Goal: Check status

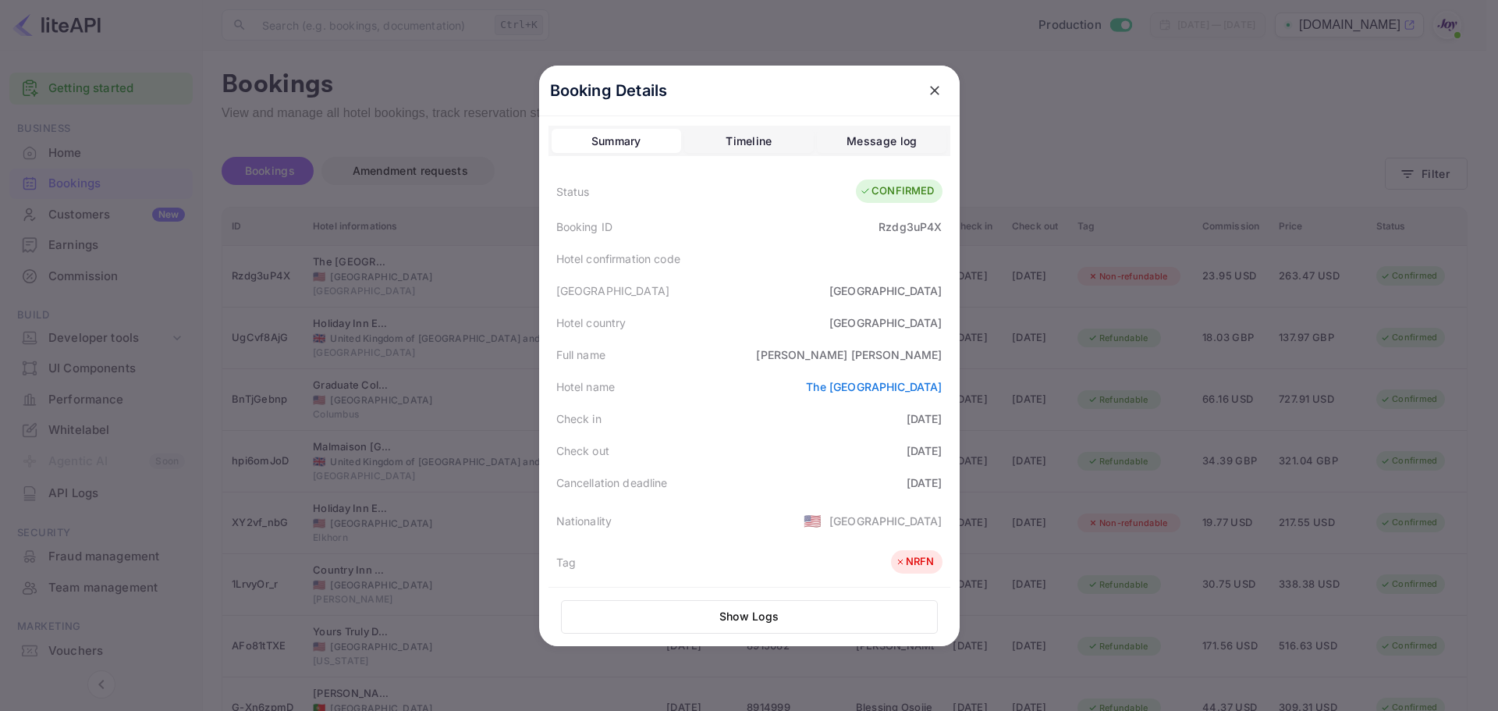
click at [935, 90] on button "close" at bounding box center [935, 90] width 28 height 28
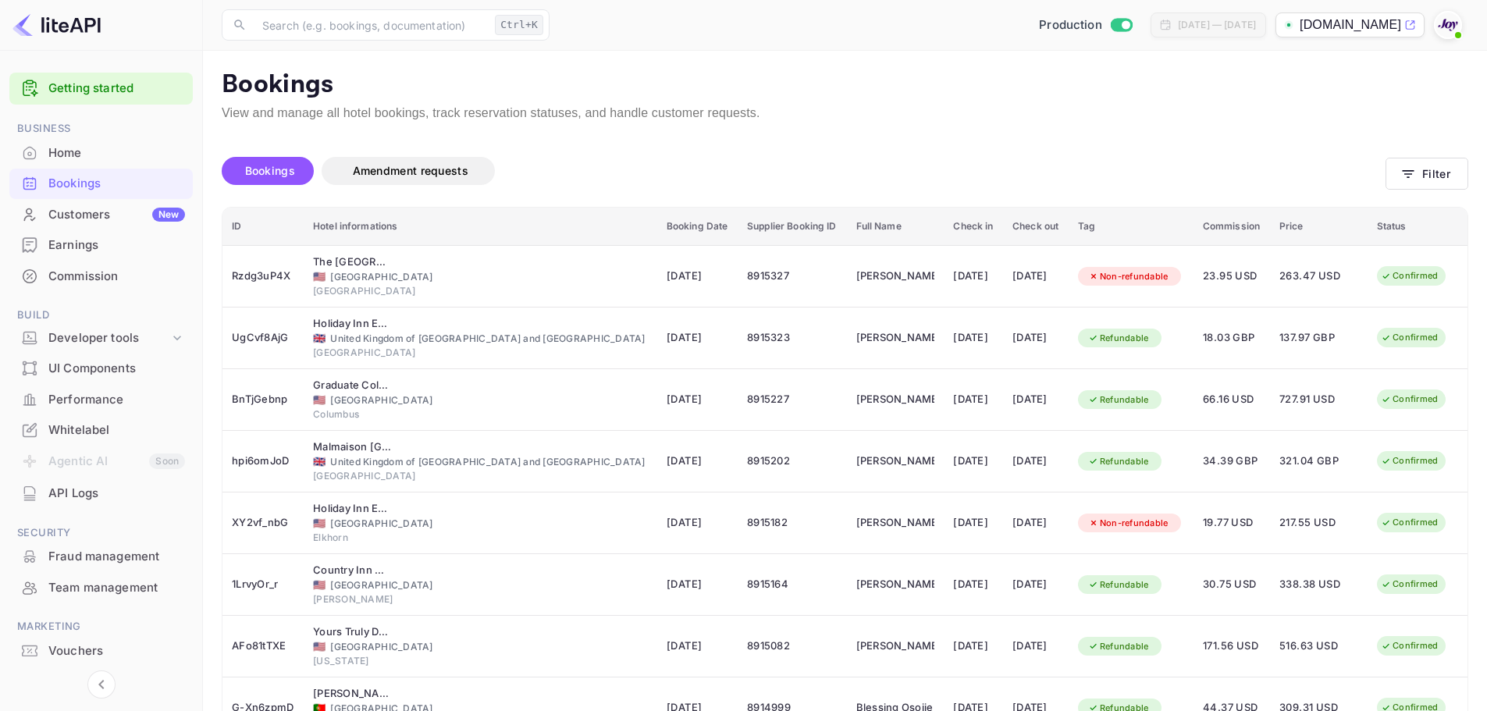
click at [1185, 139] on div "No bookings found Bookings Amendment requests Filter ID Hotel informations Book…" at bounding box center [835, 520] width 1265 height 794
click at [1462, 161] on button "Filter" at bounding box center [1426, 174] width 83 height 32
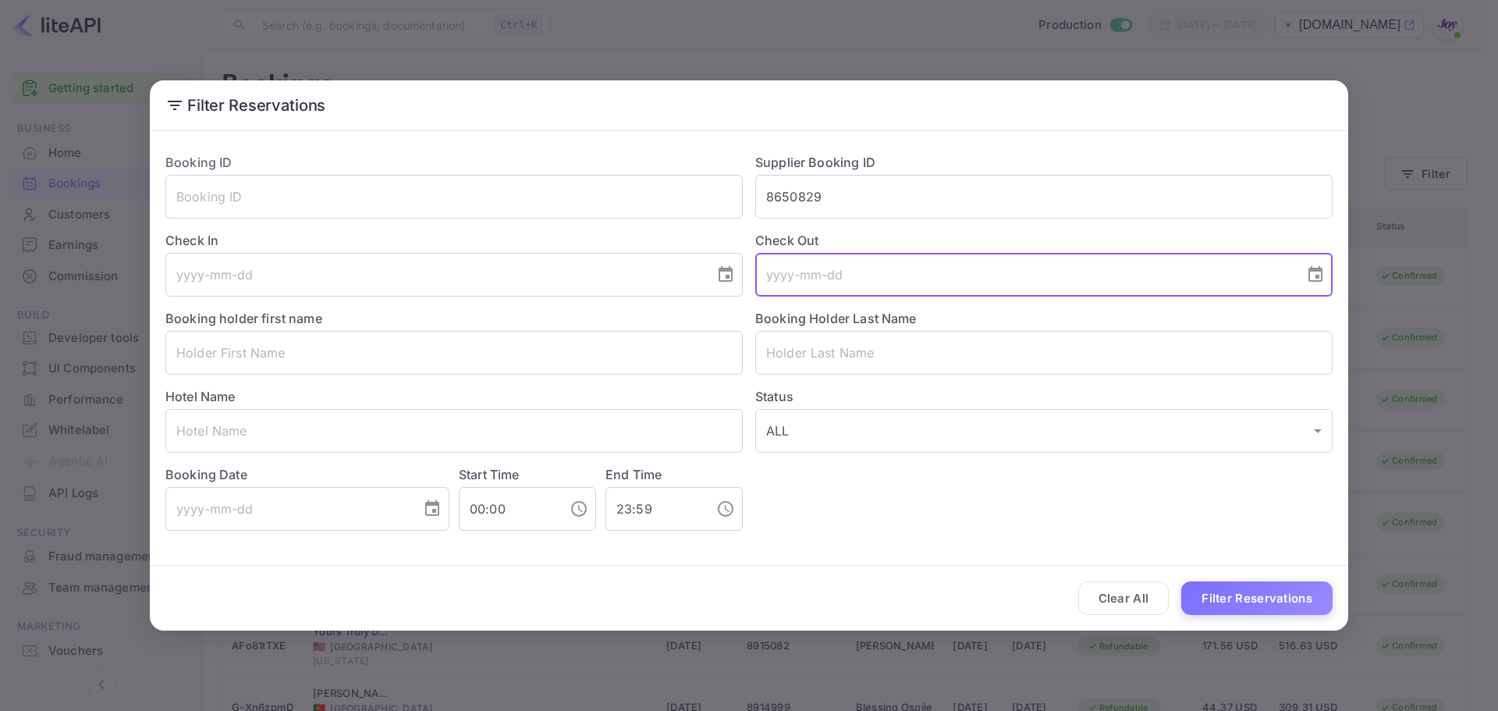
click at [797, 274] on input "tel" at bounding box center [1024, 275] width 538 height 44
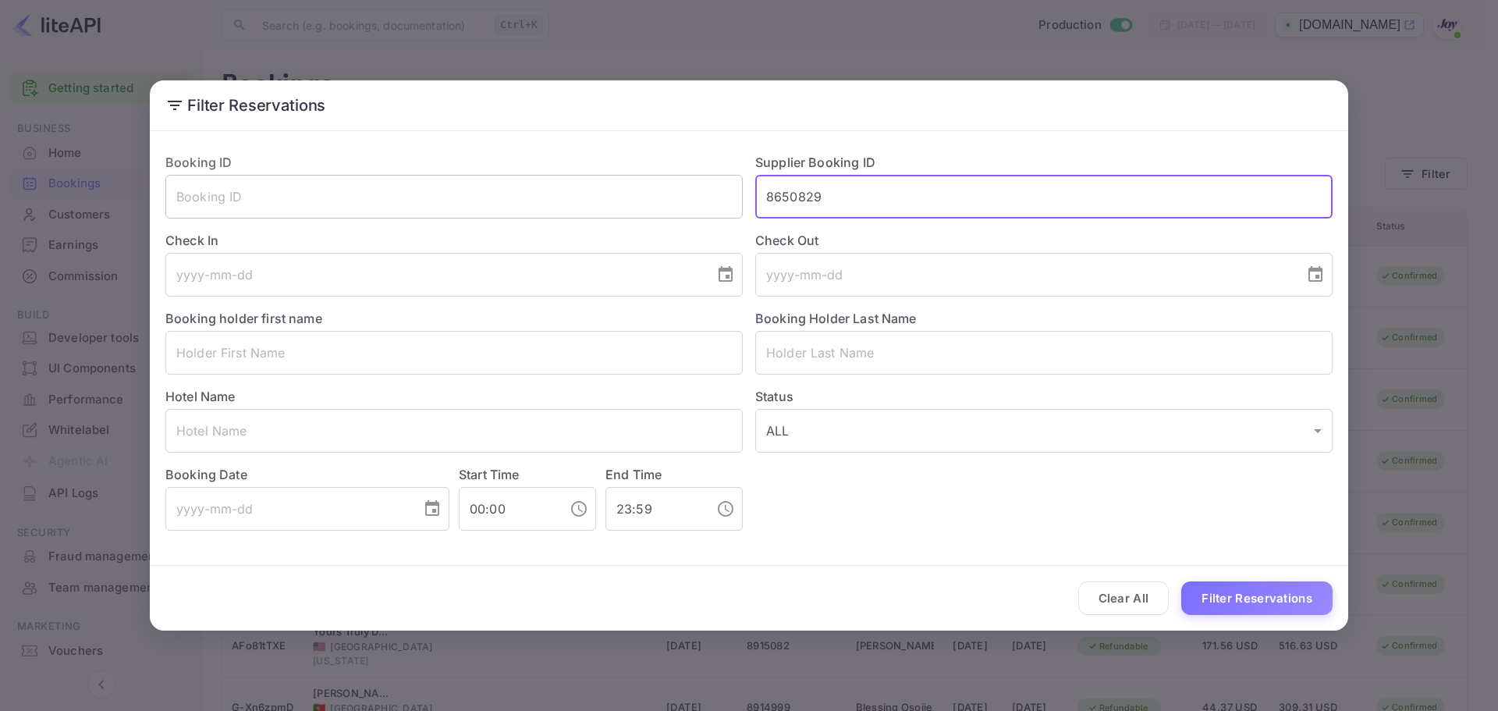
drag, startPoint x: 856, startPoint y: 190, endPoint x: 709, endPoint y: 196, distance: 146.8
click at [710, 196] on div "Booking ID ​ Supplier Booking ID 8650829 ​ Check In ​ Check Out ​ Booking holde…" at bounding box center [743, 335] width 1180 height 390
paste input "8191388"
type input "8191388"
drag, startPoint x: 1276, startPoint y: 597, endPoint x: 1266, endPoint y: 591, distance: 11.5
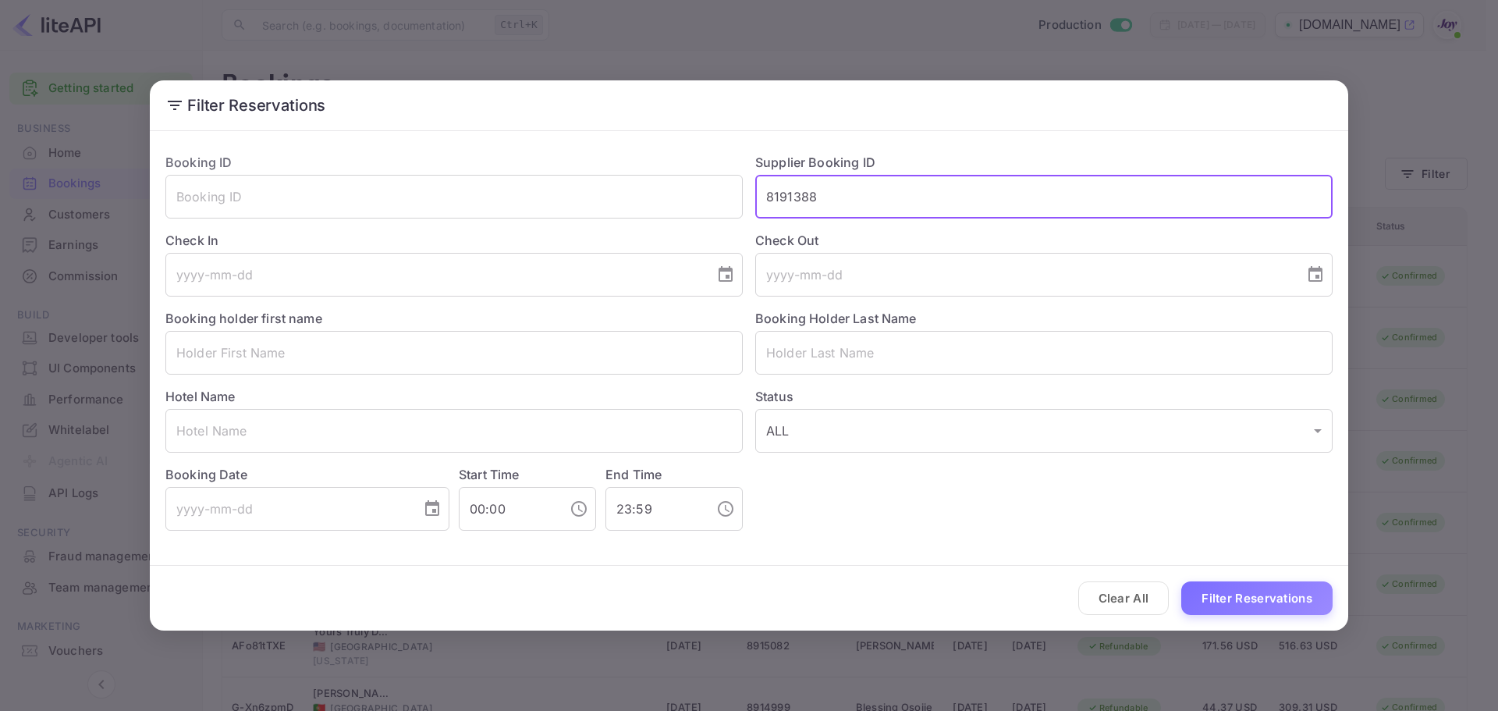
click at [1275, 597] on button "Filter Reservations" at bounding box center [1256, 598] width 151 height 34
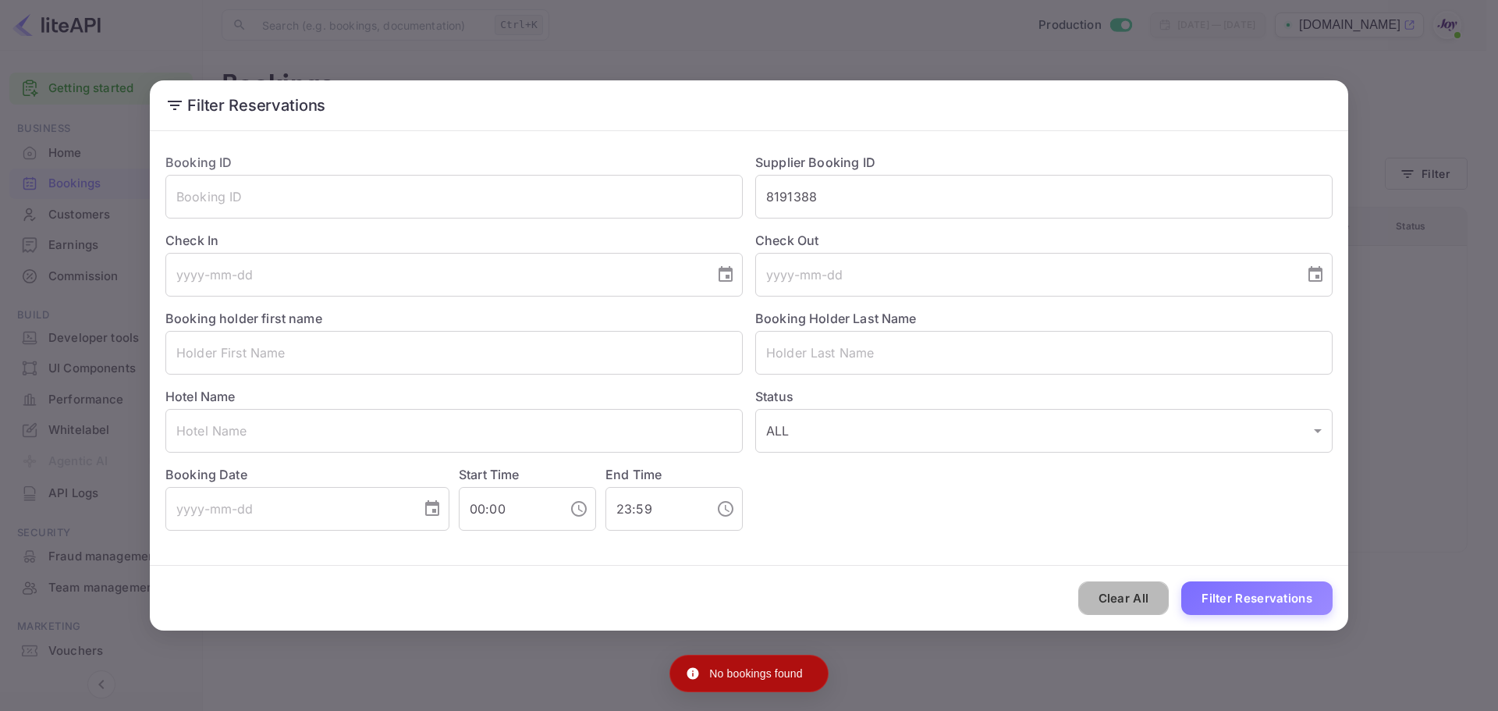
click at [1124, 599] on button "Clear All" at bounding box center [1123, 598] width 91 height 34
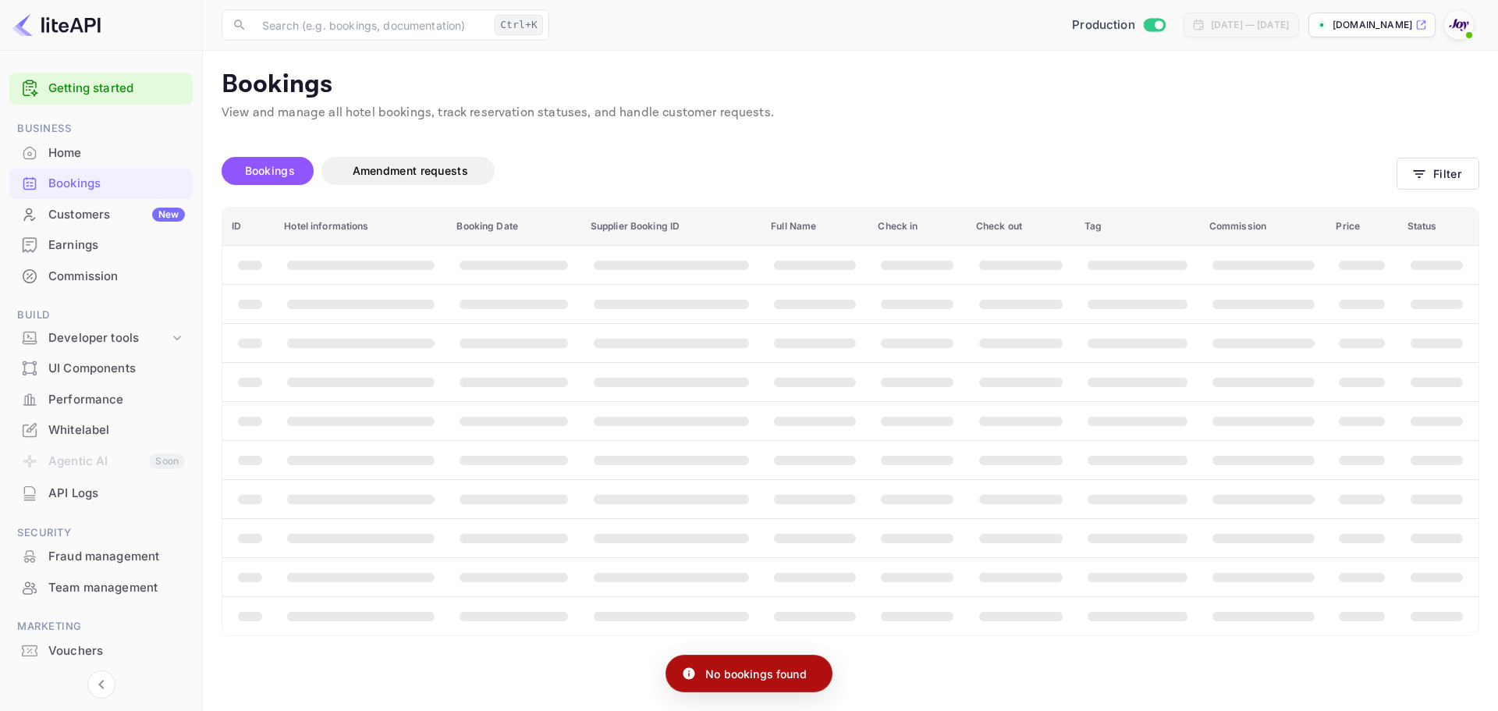
click at [1117, 596] on th "booking table" at bounding box center [1137, 615] width 125 height 39
click at [1447, 176] on button "Filter" at bounding box center [1438, 174] width 83 height 32
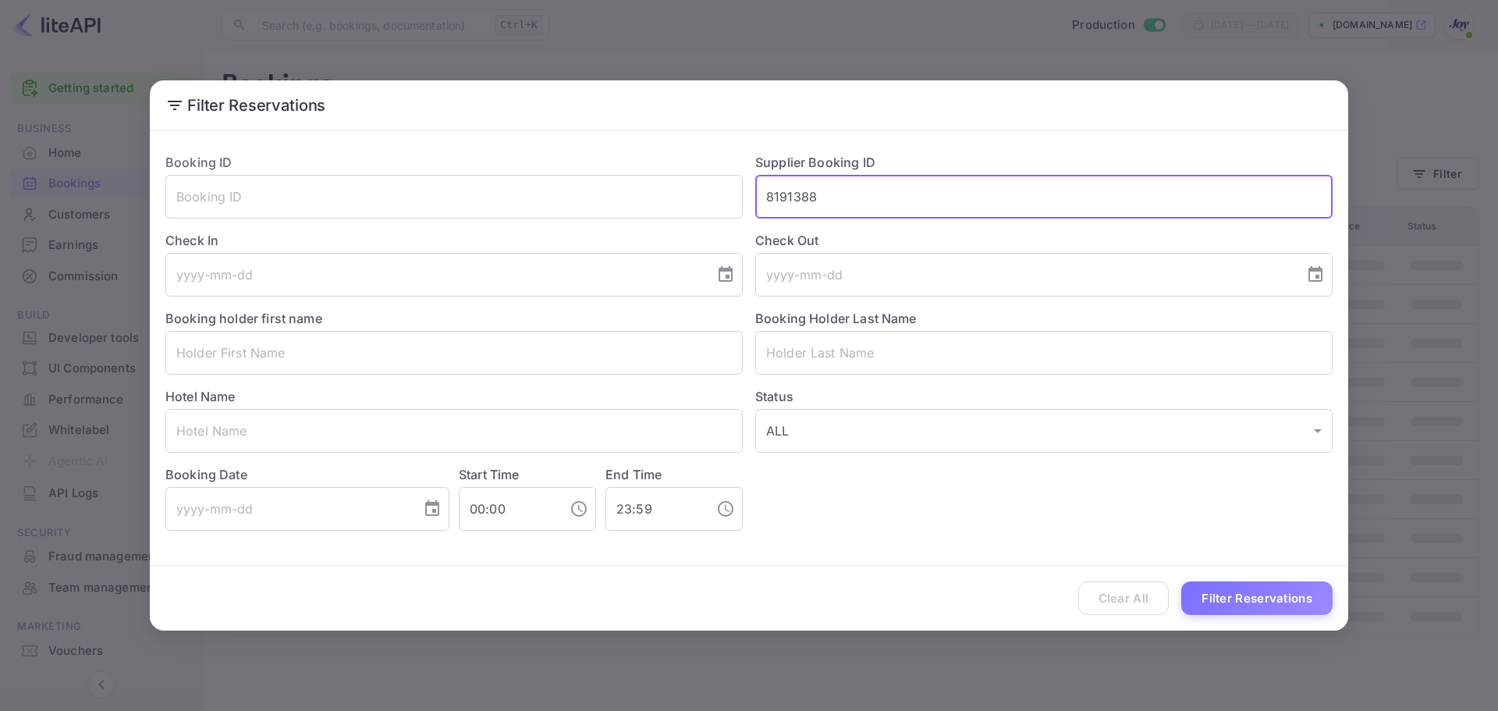
click at [797, 185] on input "8191388" at bounding box center [1043, 197] width 577 height 44
drag, startPoint x: 852, startPoint y: 190, endPoint x: 715, endPoint y: 190, distance: 137.3
click at [717, 190] on div "Booking ID ​ Supplier Booking ID 8191388 ​ Check In ​ Check Out ​ Booking holde…" at bounding box center [743, 335] width 1180 height 390
click at [1257, 597] on button "Filter Reservations" at bounding box center [1256, 598] width 151 height 34
click at [769, 55] on div "Filter Reservations Booking ID ​ Supplier Booking ID 8191388 ​ Check In ​ Check…" at bounding box center [749, 355] width 1498 height 711
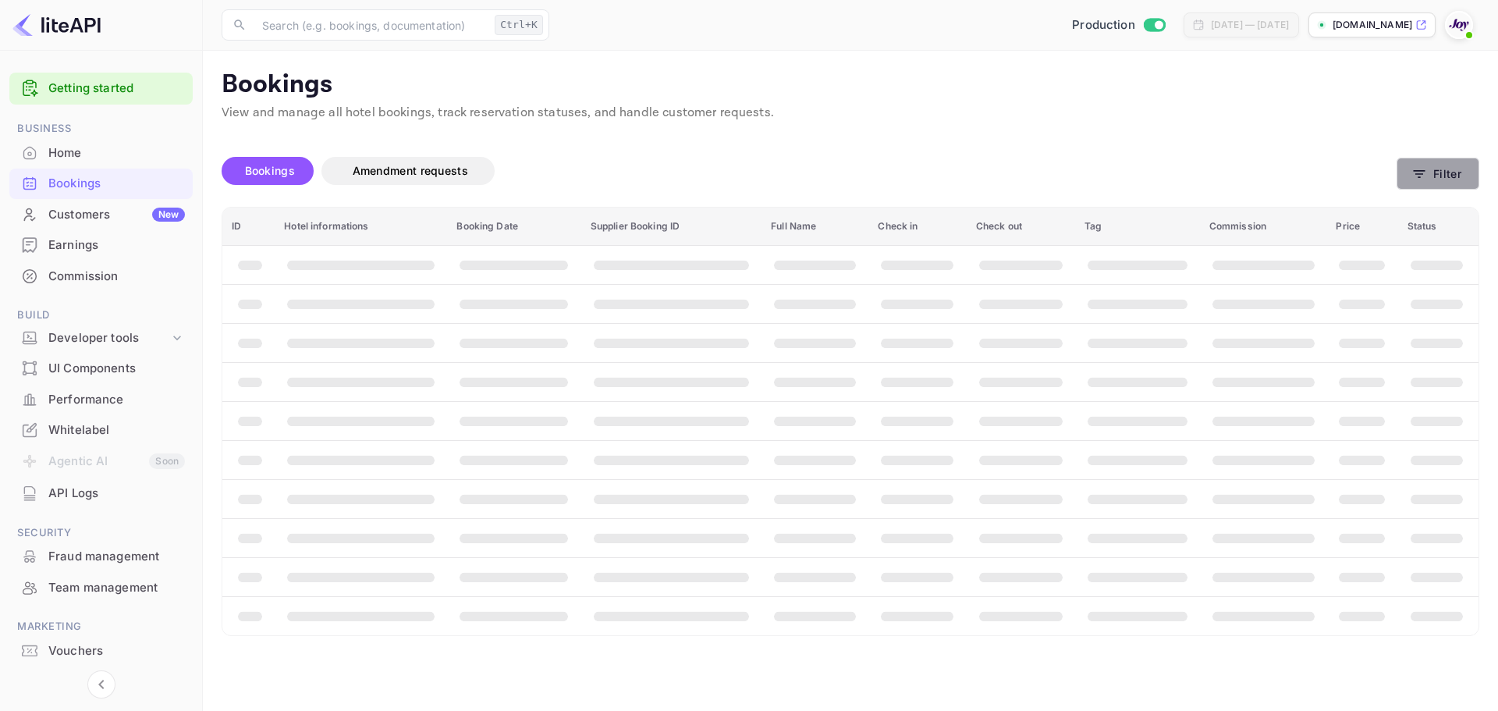
click at [1440, 164] on button "Filter" at bounding box center [1438, 174] width 83 height 32
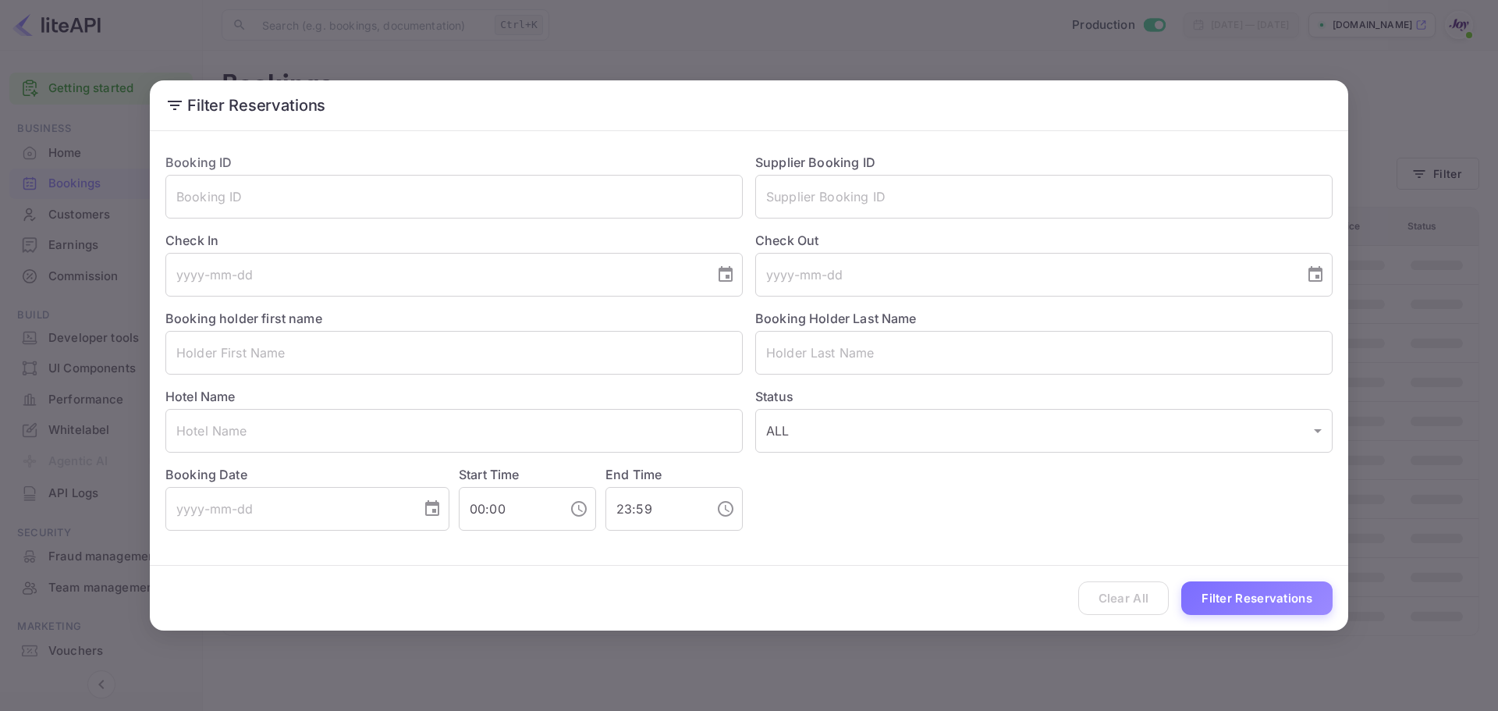
click at [1153, 607] on div "Clear All Filter Reservations" at bounding box center [749, 598] width 1199 height 65
click at [1147, 602] on div "Clear All Filter Reservations" at bounding box center [749, 598] width 1199 height 65
click at [787, 168] on label "Supplier Booking ID" at bounding box center [815, 163] width 120 height 16
click at [802, 191] on input "text" at bounding box center [1043, 197] width 577 height 44
click at [795, 194] on input "text" at bounding box center [1043, 197] width 577 height 44
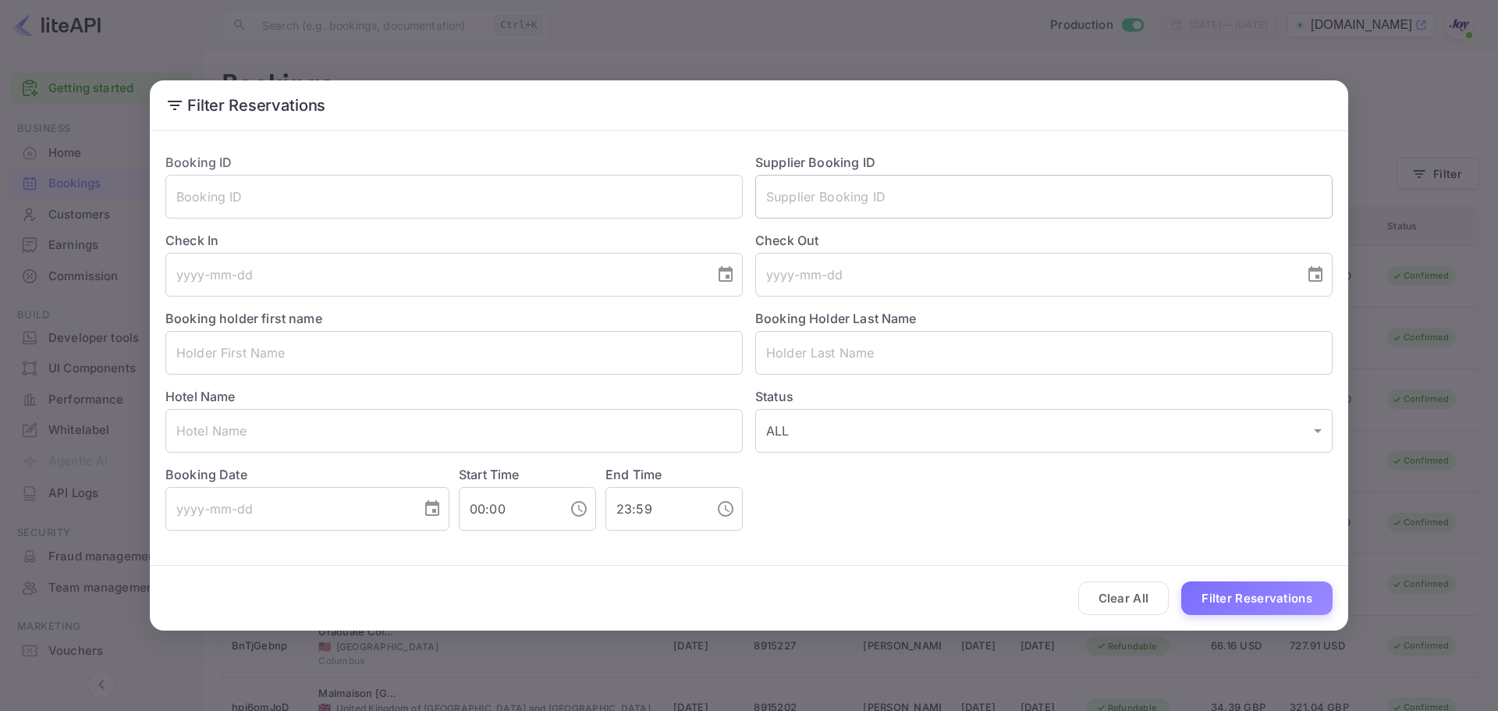
paste input "8191388"
type input "8191388"
click at [1215, 595] on button "Filter Reservations" at bounding box center [1256, 598] width 151 height 34
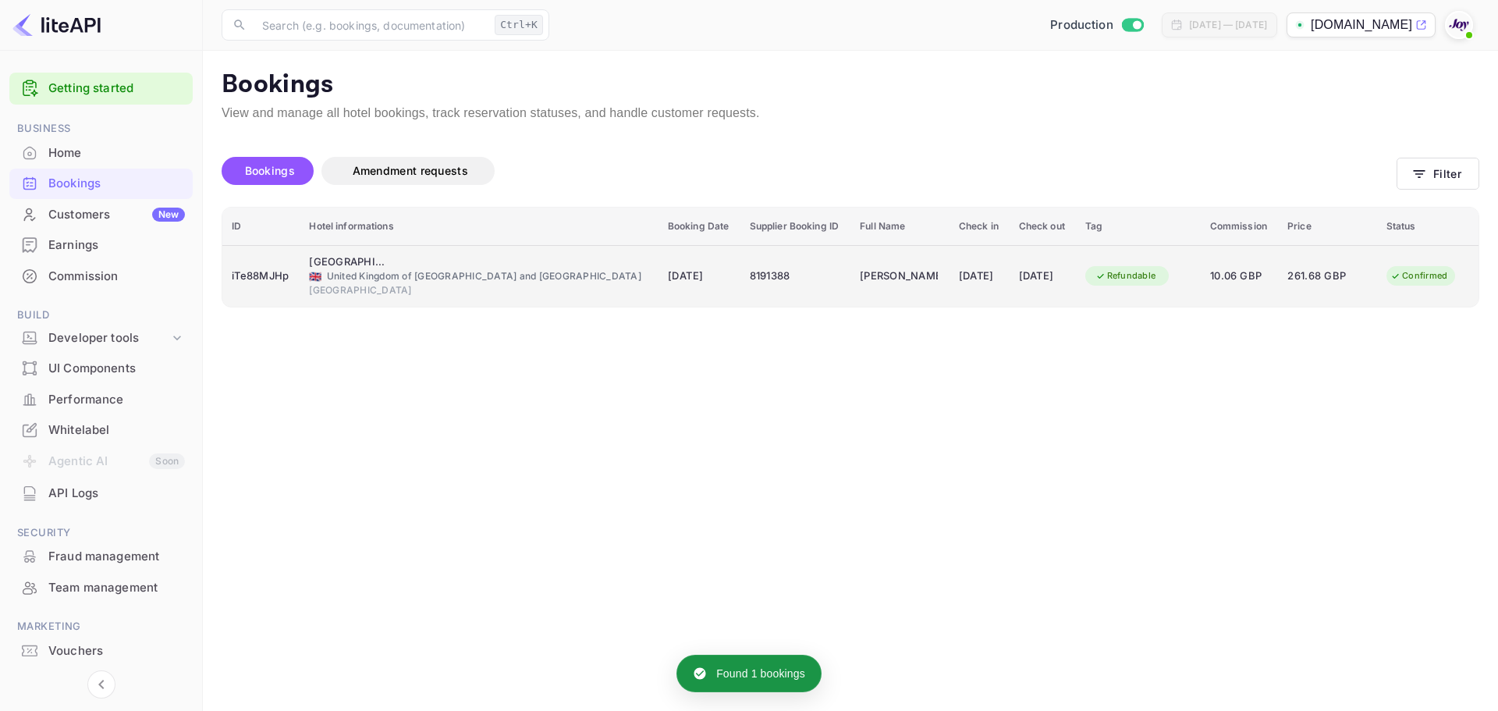
click at [256, 280] on div "iTe88MJHp" at bounding box center [261, 276] width 59 height 25
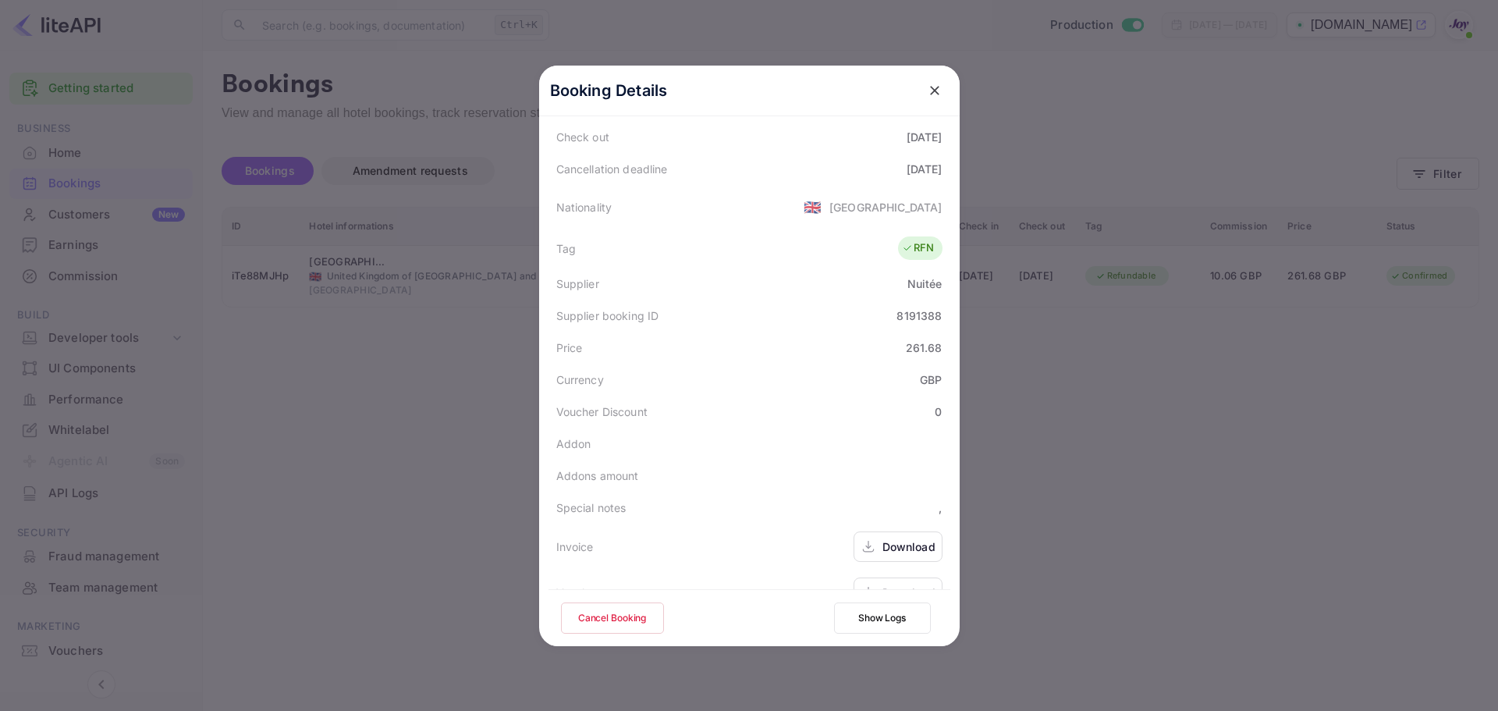
scroll to position [346, 0]
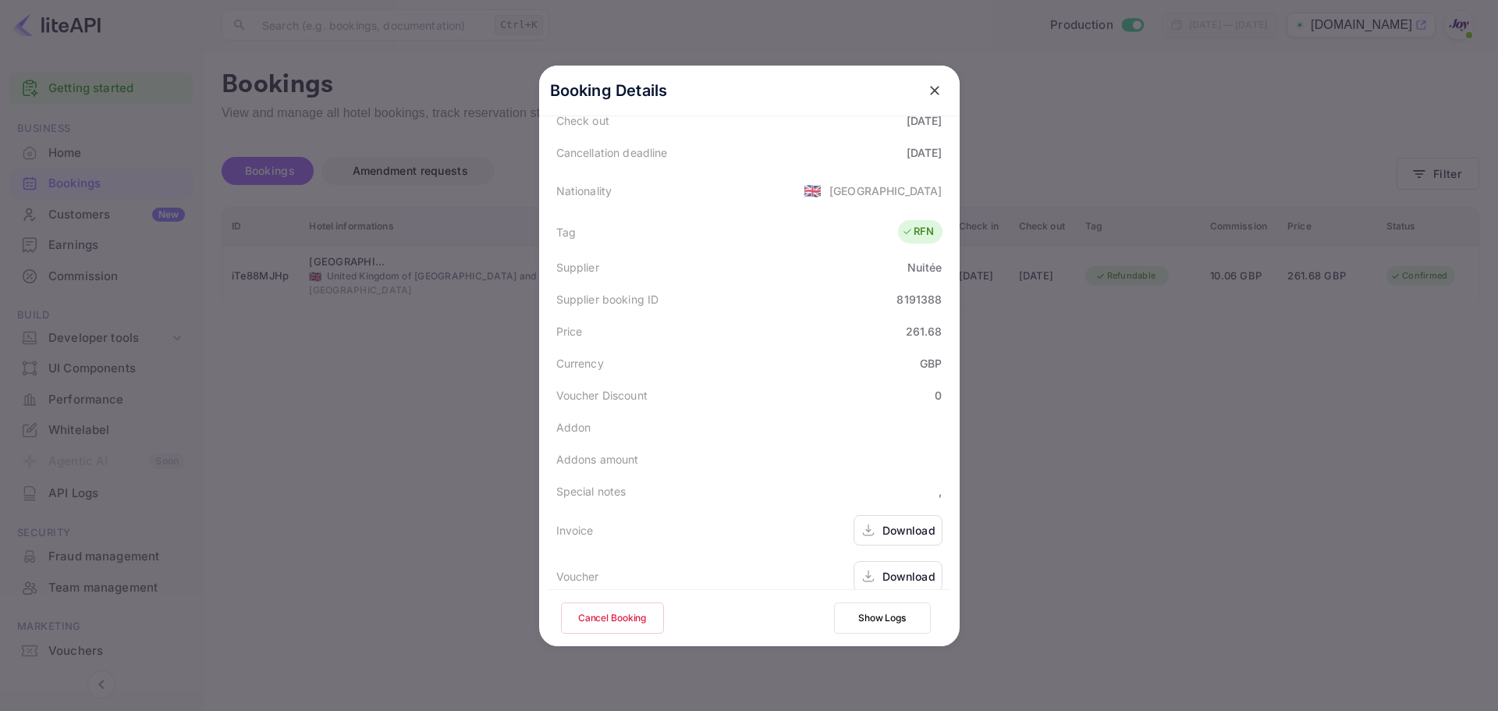
click at [894, 568] on div "Download" at bounding box center [898, 576] width 89 height 30
